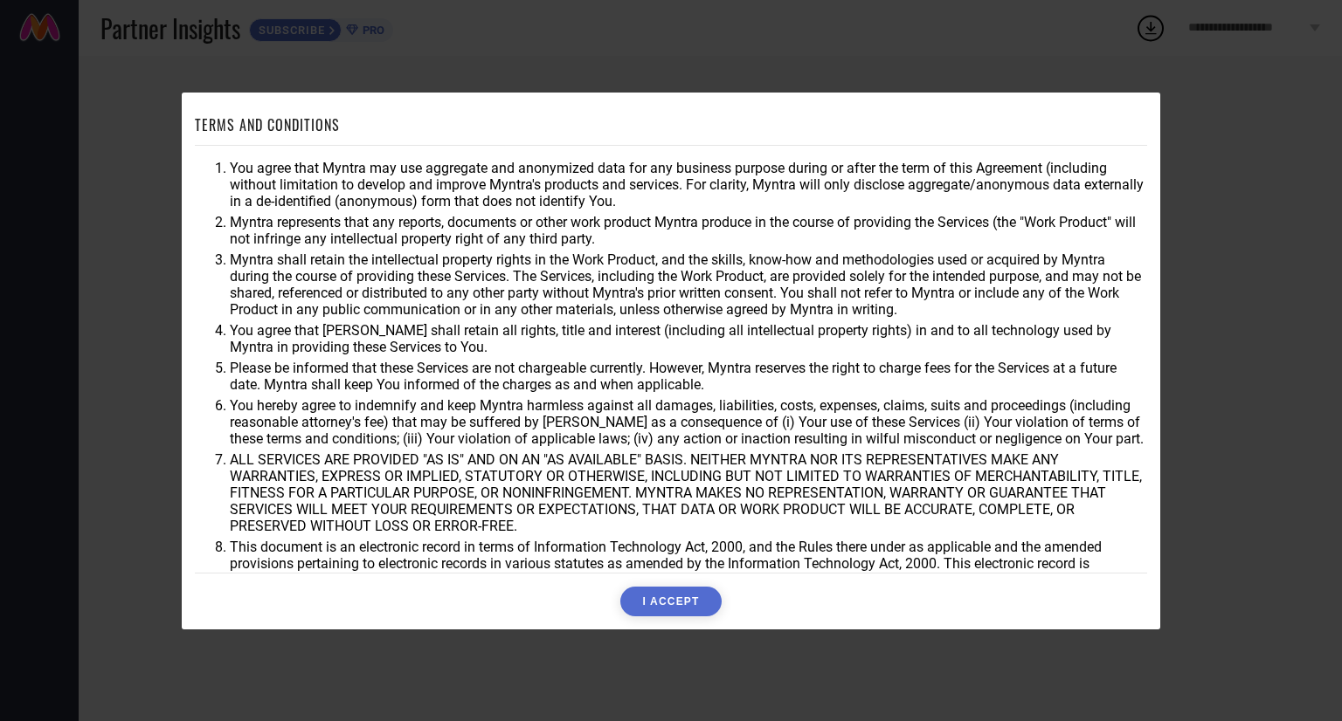
click at [655, 602] on button "I ACCEPT" at bounding box center [670, 602] width 100 height 30
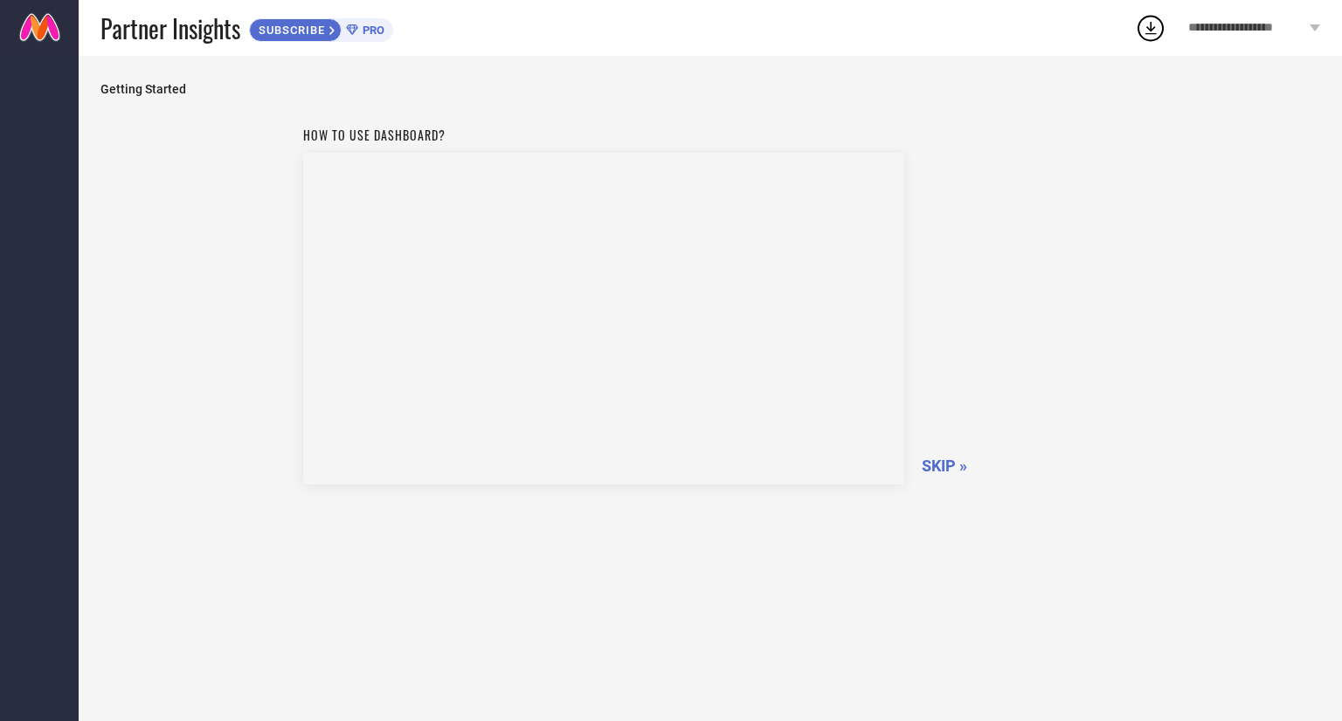
click at [933, 469] on span "SKIP »" at bounding box center [943, 466] width 45 height 18
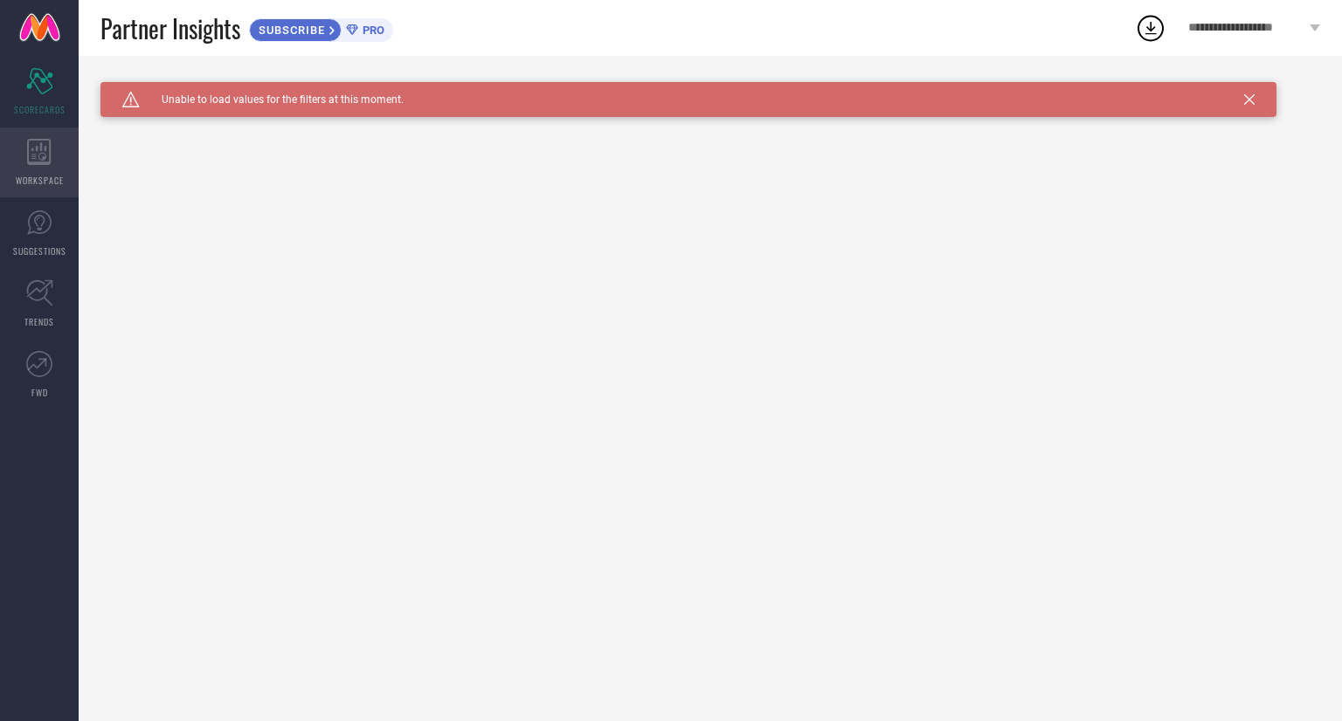
click at [42, 162] on icon at bounding box center [39, 152] width 24 height 26
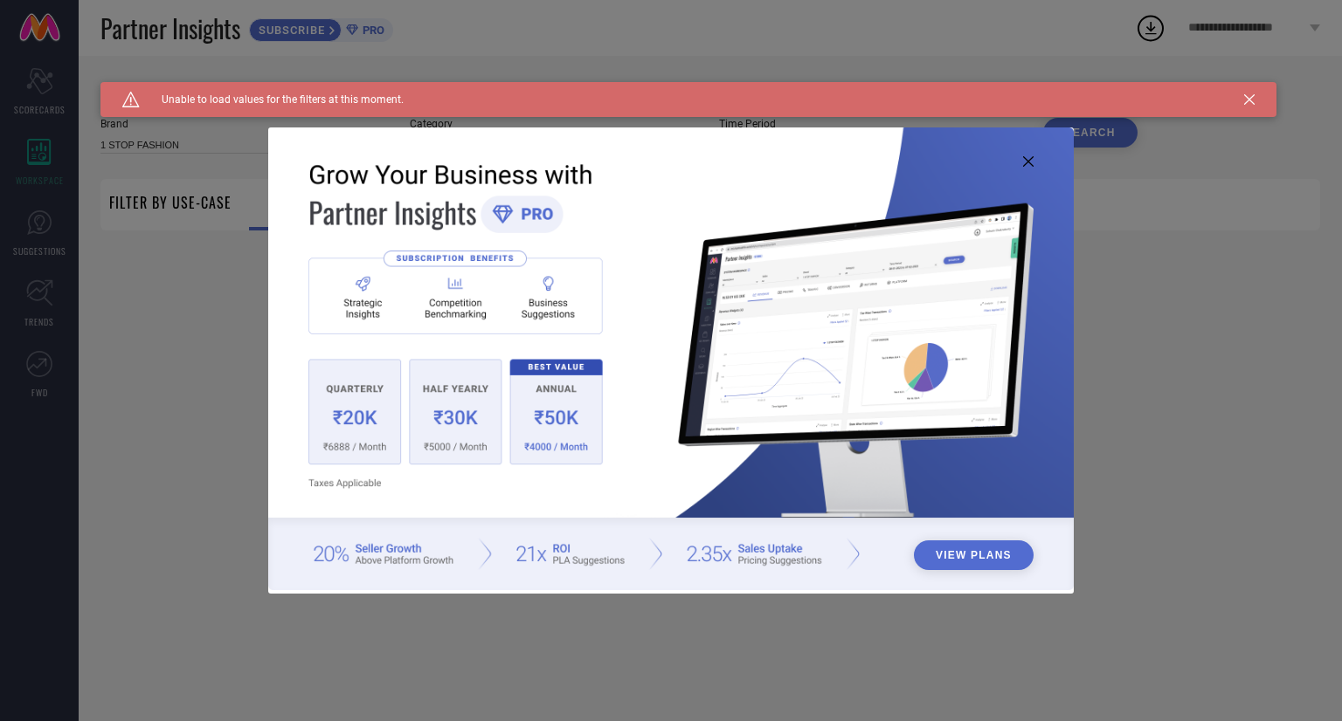
type input "1 STOP FASHION"
type input "All"
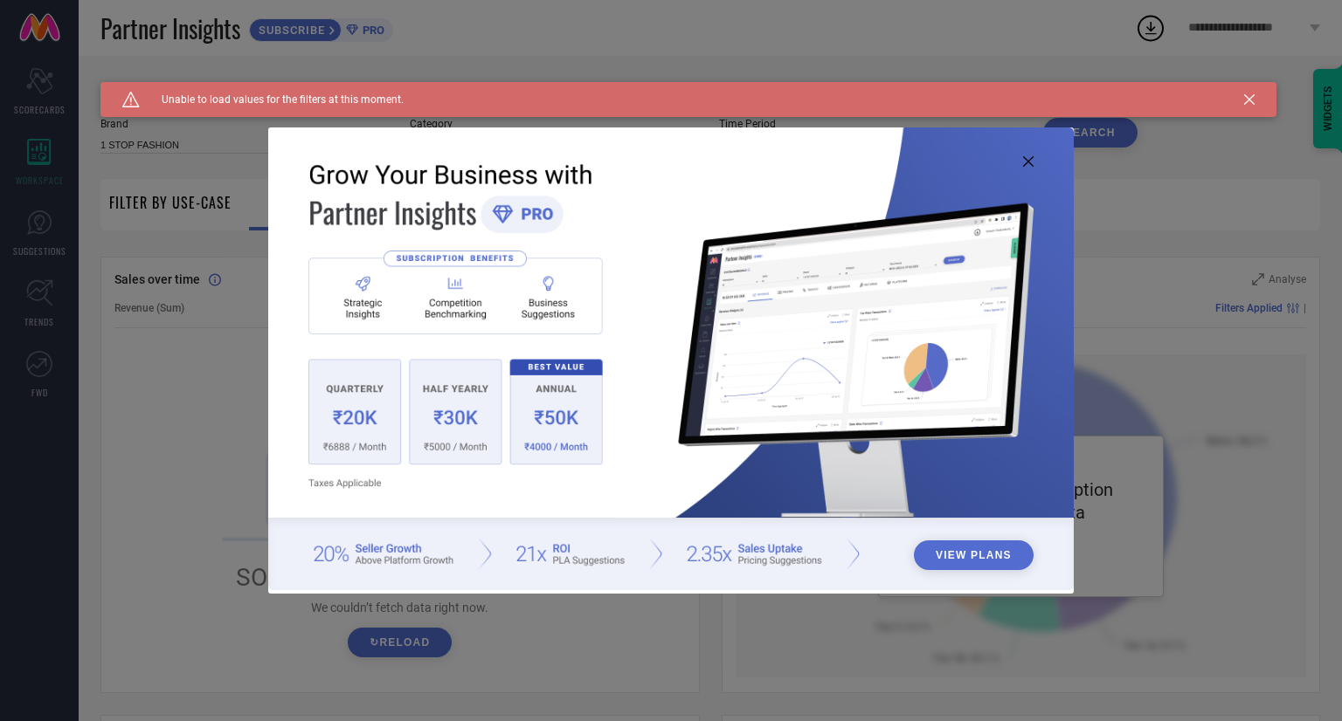
click at [1030, 157] on icon at bounding box center [1028, 161] width 10 height 10
